Goal: Browse casually

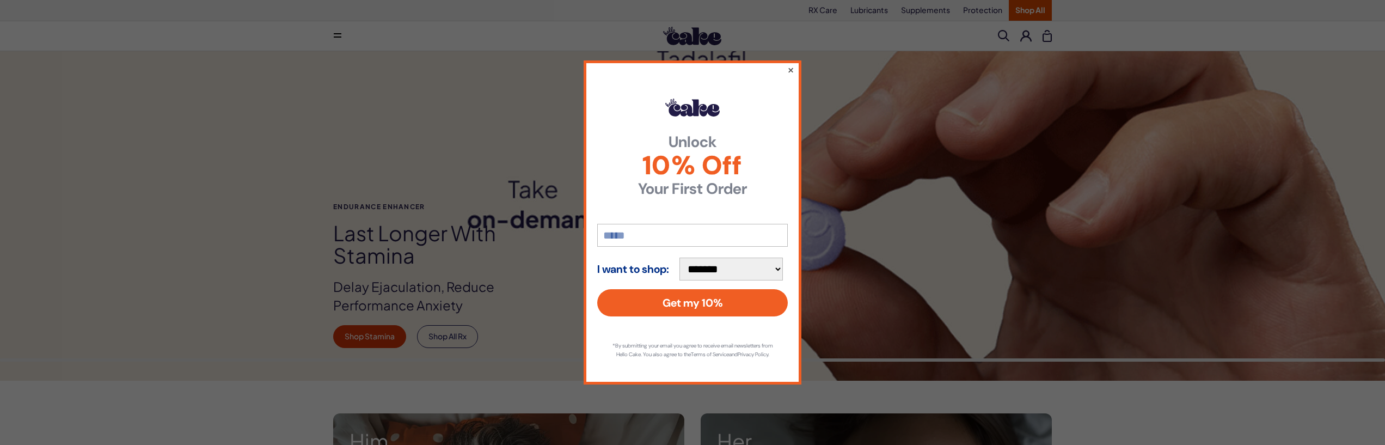
click at [793, 66] on button "×" at bounding box center [790, 69] width 7 height 13
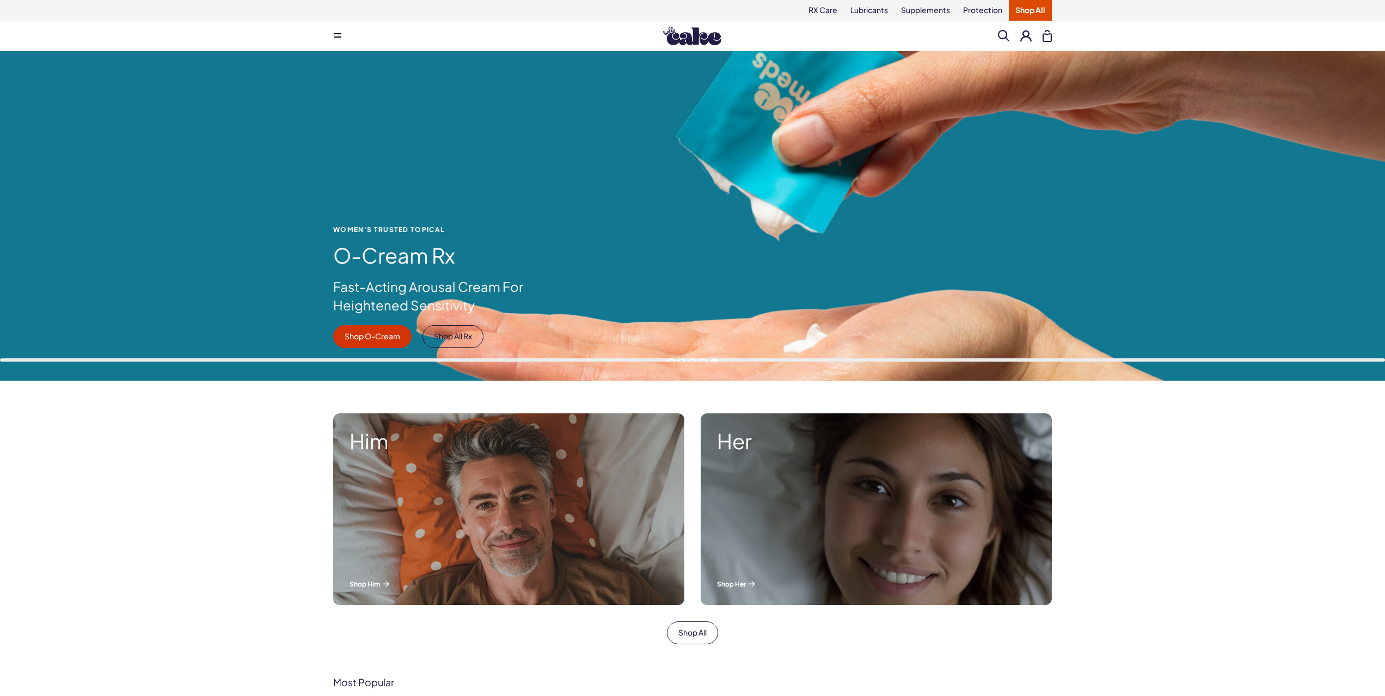
click at [681, 359] on span at bounding box center [682, 362] width 8 height 8
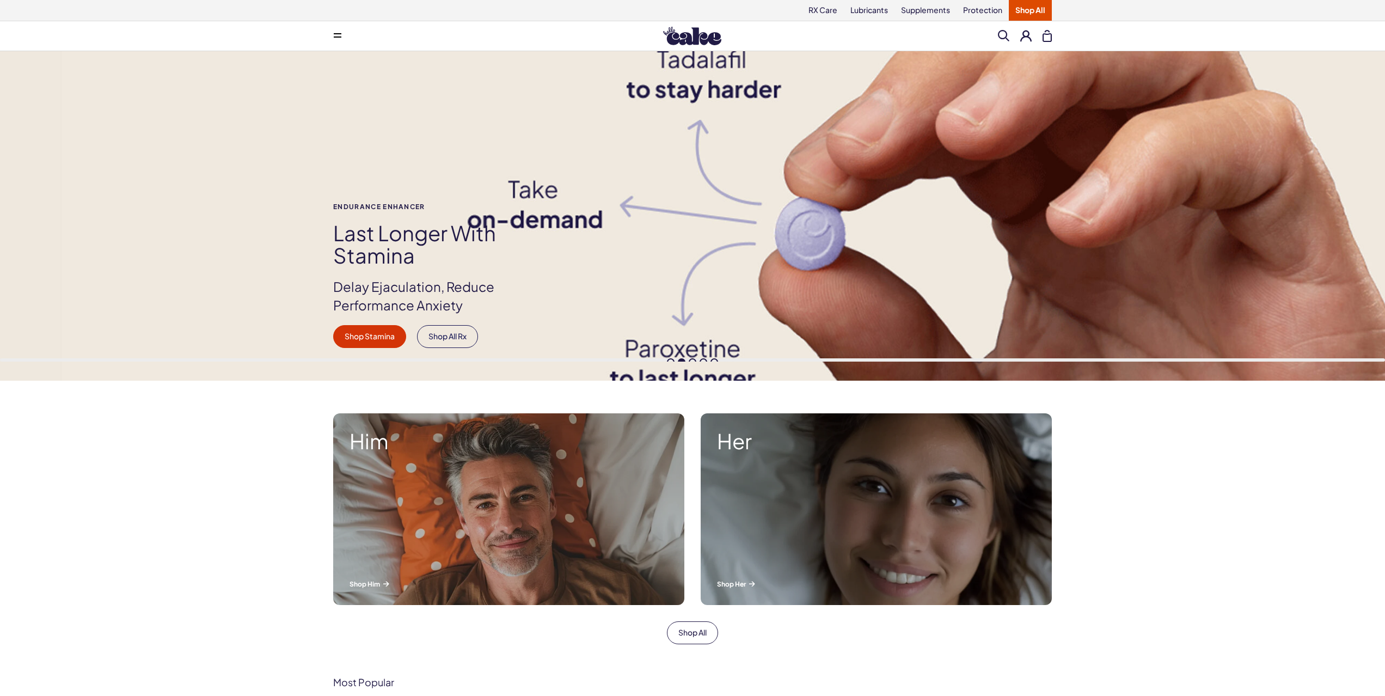
click at [694, 360] on span at bounding box center [693, 362] width 8 height 8
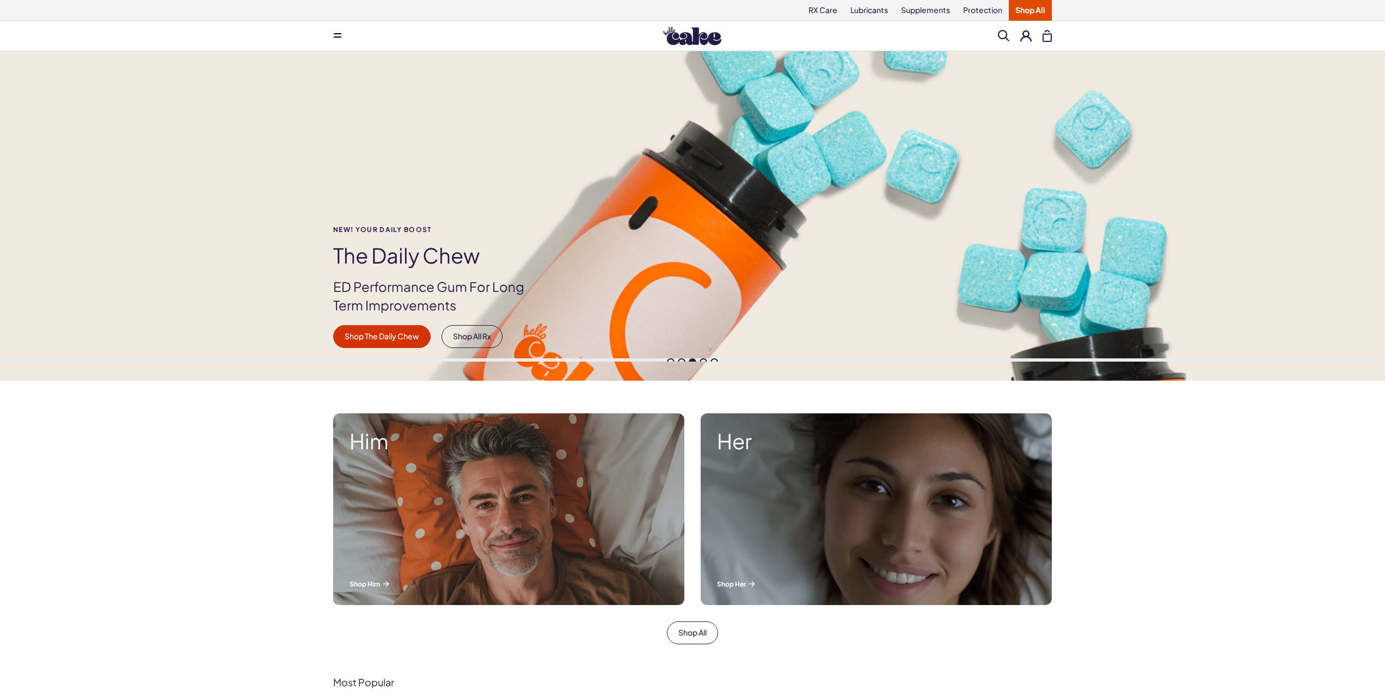
click at [669, 359] on span at bounding box center [671, 362] width 8 height 8
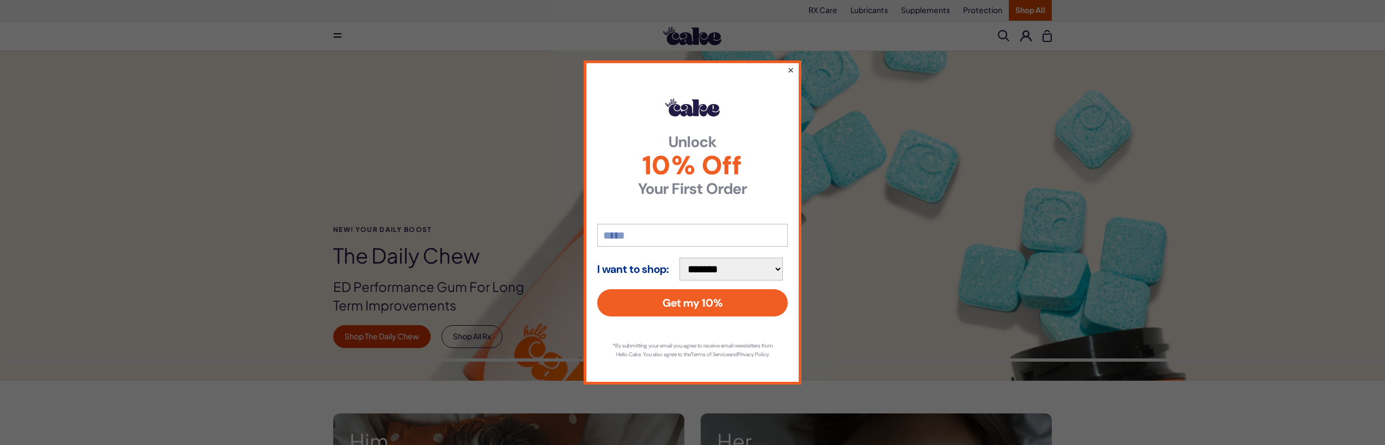
click at [791, 65] on button "×" at bounding box center [790, 69] width 7 height 13
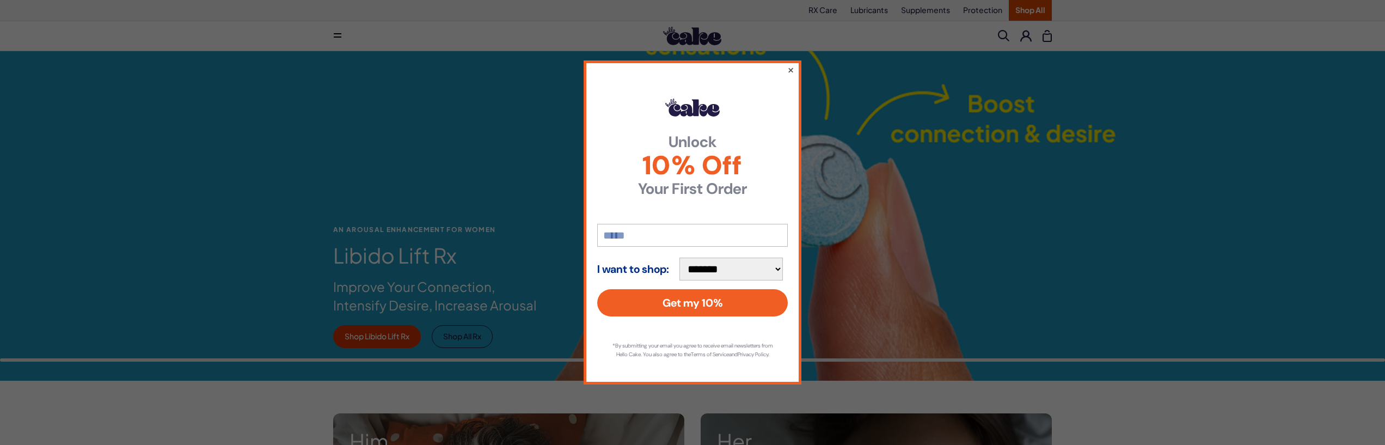
click at [791, 67] on button "×" at bounding box center [790, 69] width 7 height 13
